Goal: Transaction & Acquisition: Book appointment/travel/reservation

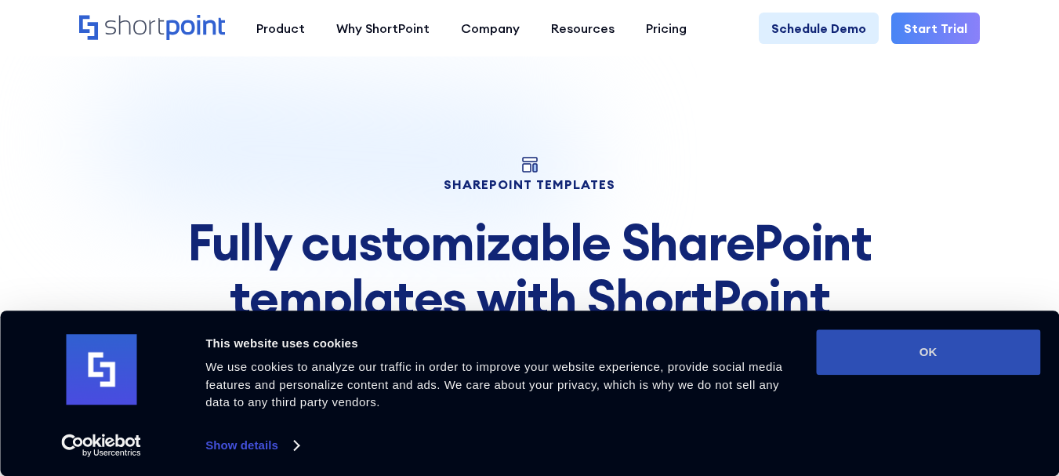
click at [888, 359] on button "OK" at bounding box center [928, 351] width 224 height 45
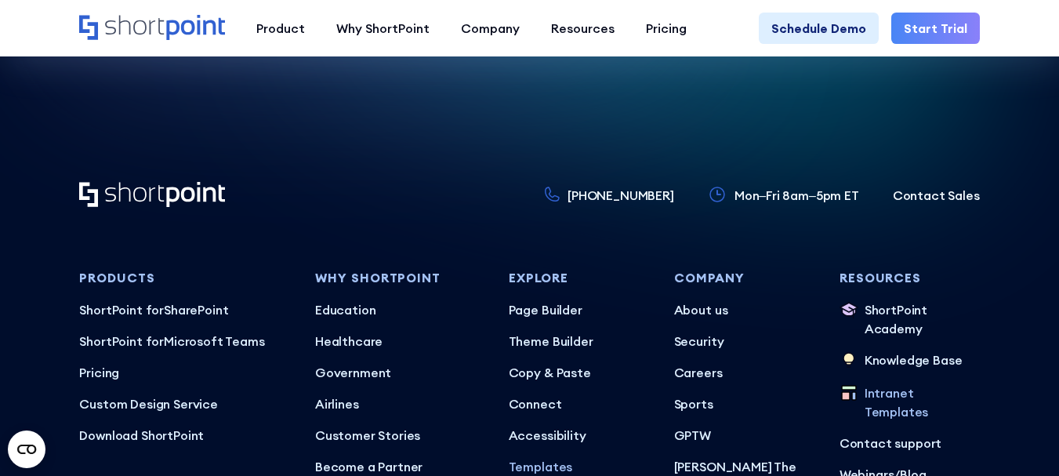
scroll to position [9770, 0]
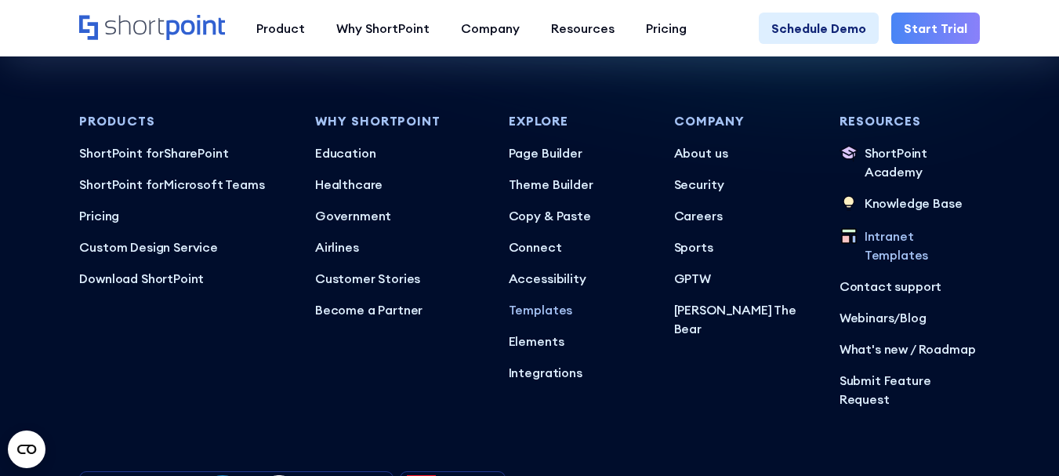
drag, startPoint x: 939, startPoint y: 25, endPoint x: 948, endPoint y: 28, distance: 9.9
click at [939, 24] on link "Start Trial" at bounding box center [936, 28] width 89 height 31
click at [823, 35] on link "Schedule Demo" at bounding box center [819, 28] width 120 height 31
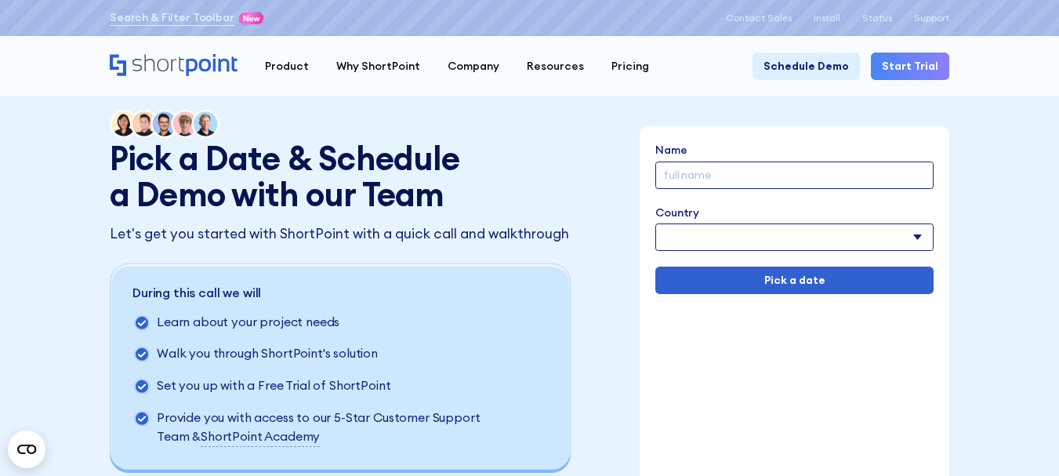
click at [923, 232] on select "Afghanistan Albania Algeria American Samoa Andorra Angola Anguilla Argentina Ar…" at bounding box center [795, 236] width 278 height 27
select select "United States"
click at [656, 223] on select "Afghanistan Albania Algeria American Samoa Andorra Angola Anguilla Argentina Ar…" at bounding box center [795, 236] width 278 height 27
click at [753, 174] on input "Name" at bounding box center [795, 175] width 278 height 27
paste input "Terry"
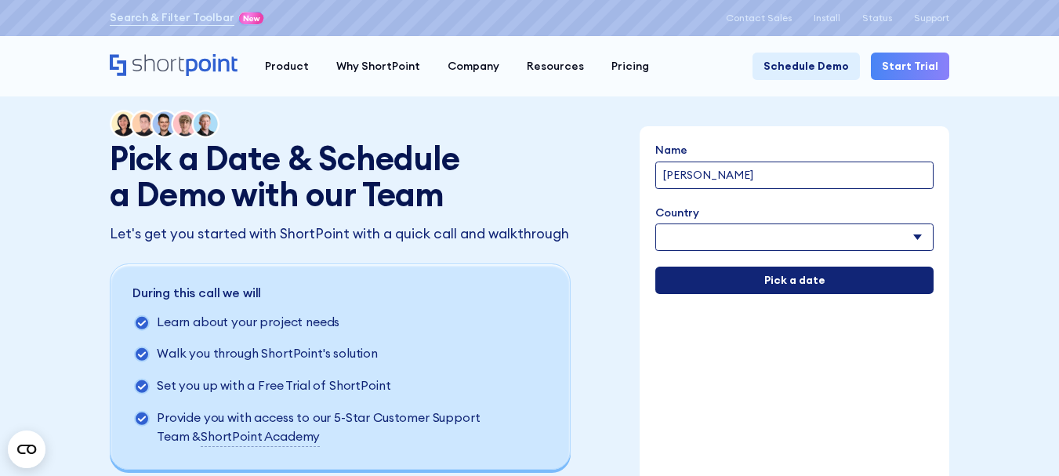
type input "Terry"
click at [834, 278] on input "Pick a date" at bounding box center [795, 280] width 278 height 27
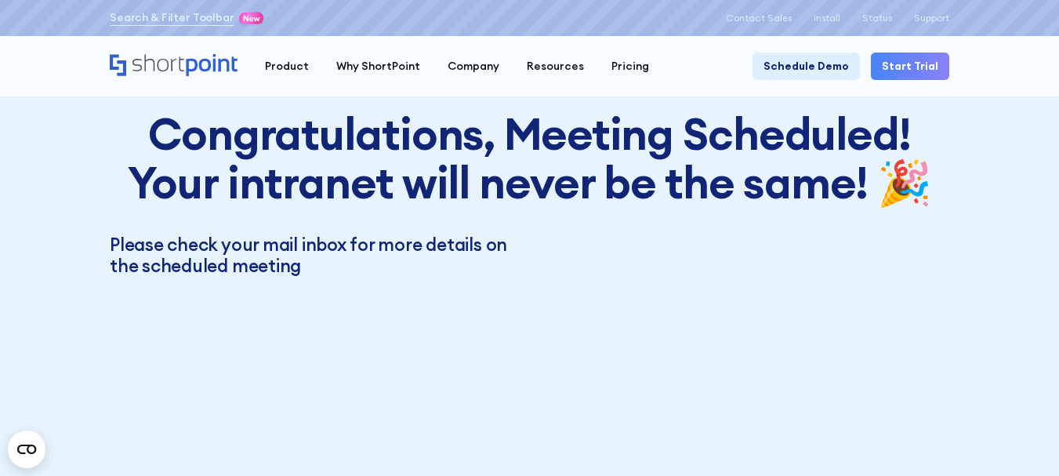
click at [588, 139] on h2 "Congratulations, Meeting Scheduled! Your intranet will never be the same! 🎉" at bounding box center [530, 158] width 840 height 96
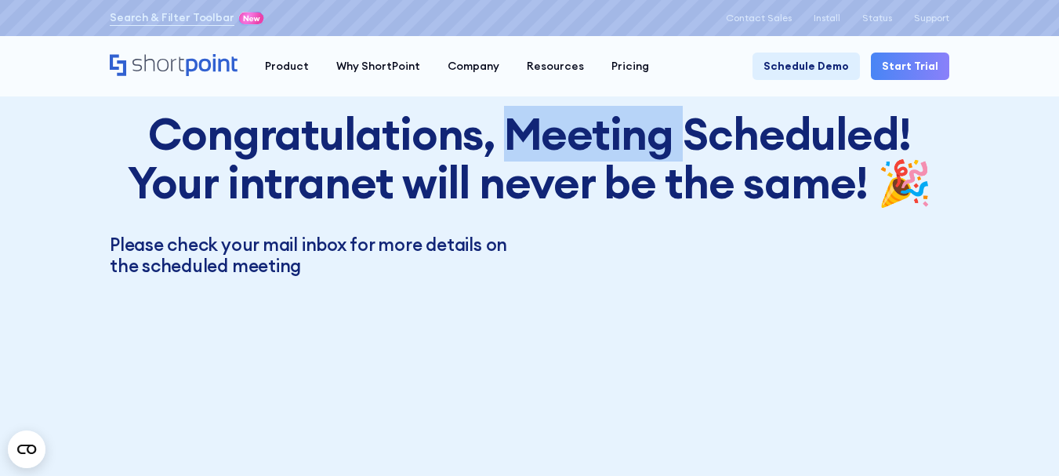
click at [588, 139] on h2 "Congratulations, Meeting Scheduled! Your intranet will never be the same! 🎉" at bounding box center [530, 158] width 840 height 96
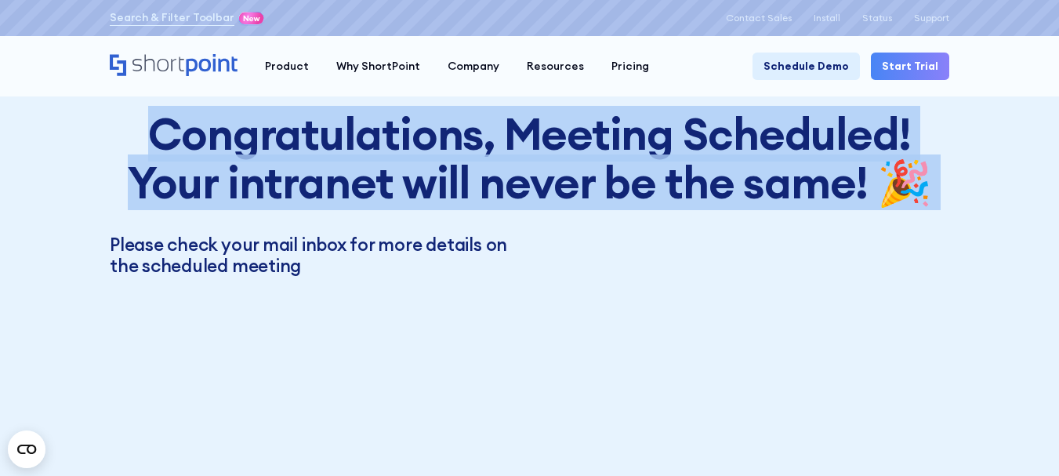
click at [588, 139] on h2 "Congratulations, Meeting Scheduled! Your intranet will never be the same! 🎉" at bounding box center [530, 158] width 840 height 96
click at [704, 272] on p "Please check your mail inbox for more details on the scheduled meeting" at bounding box center [530, 255] width 840 height 43
